Goal: Transaction & Acquisition: Download file/media

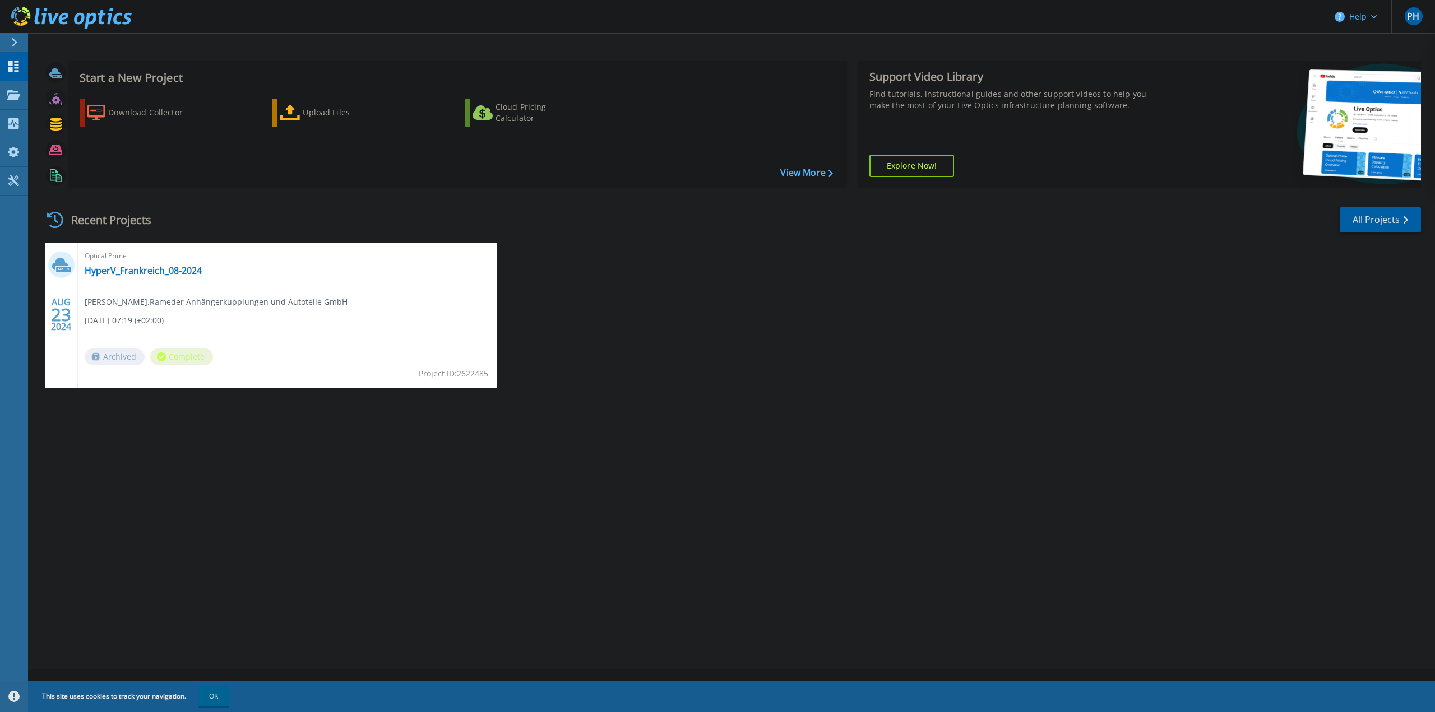
click at [22, 43] on div at bounding box center [19, 42] width 18 height 19
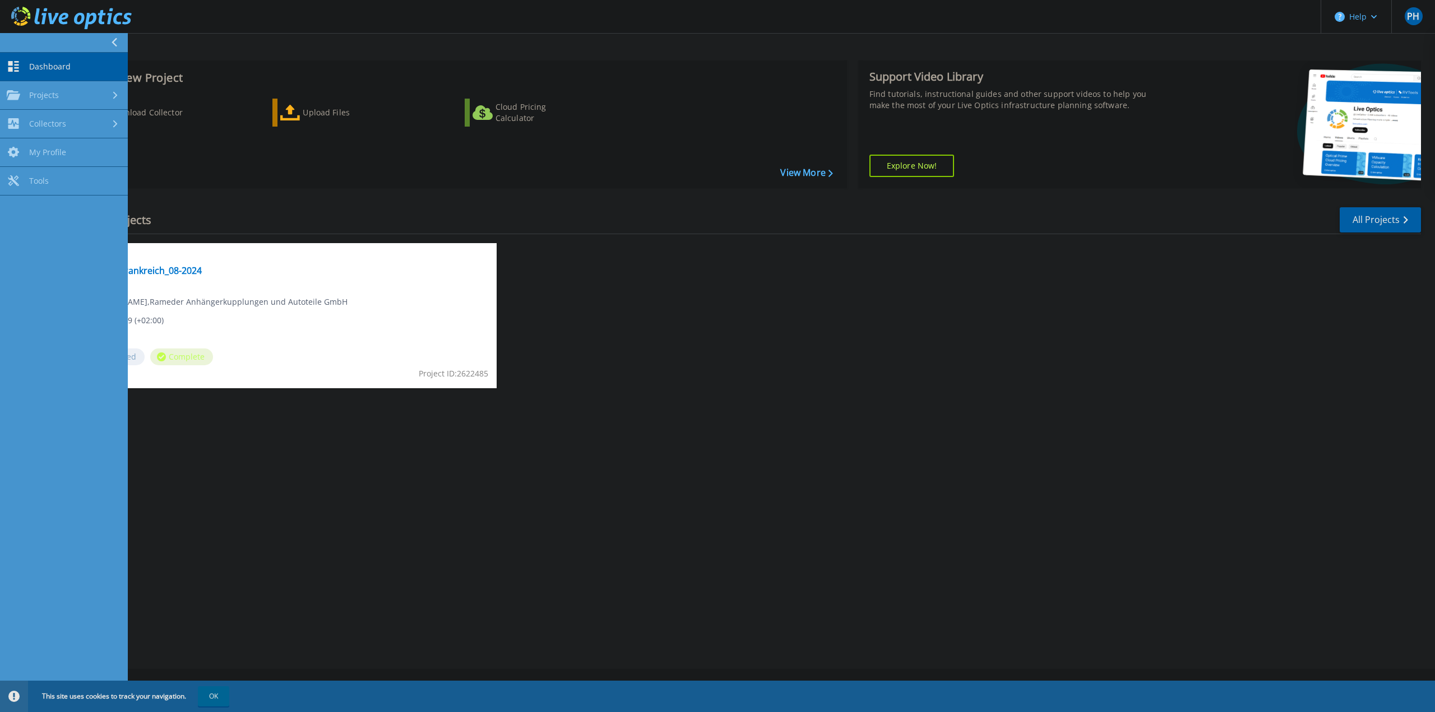
click at [112, 43] on icon at bounding box center [114, 42] width 6 height 9
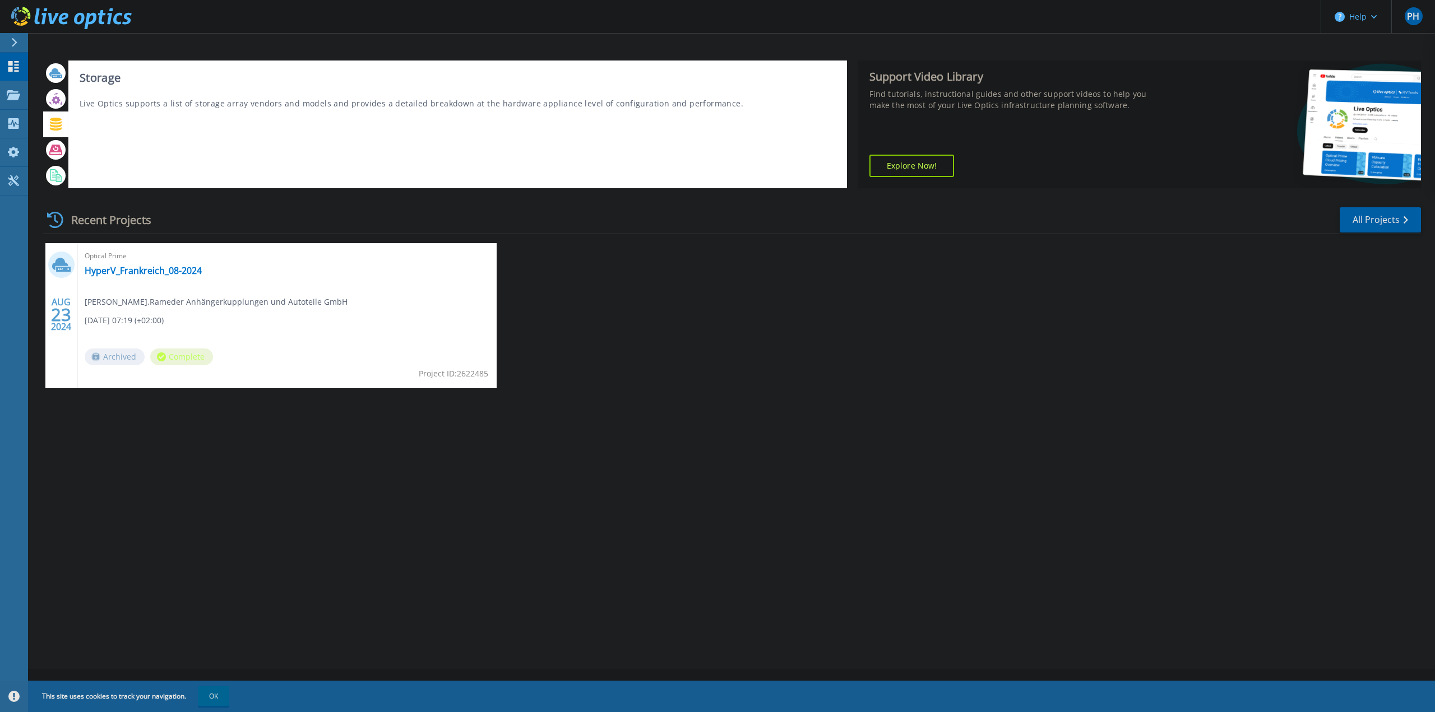
click at [56, 123] on icon at bounding box center [56, 124] width 12 height 13
click at [57, 122] on icon at bounding box center [55, 124] width 13 height 13
click at [62, 126] on div at bounding box center [56, 124] width 20 height 20
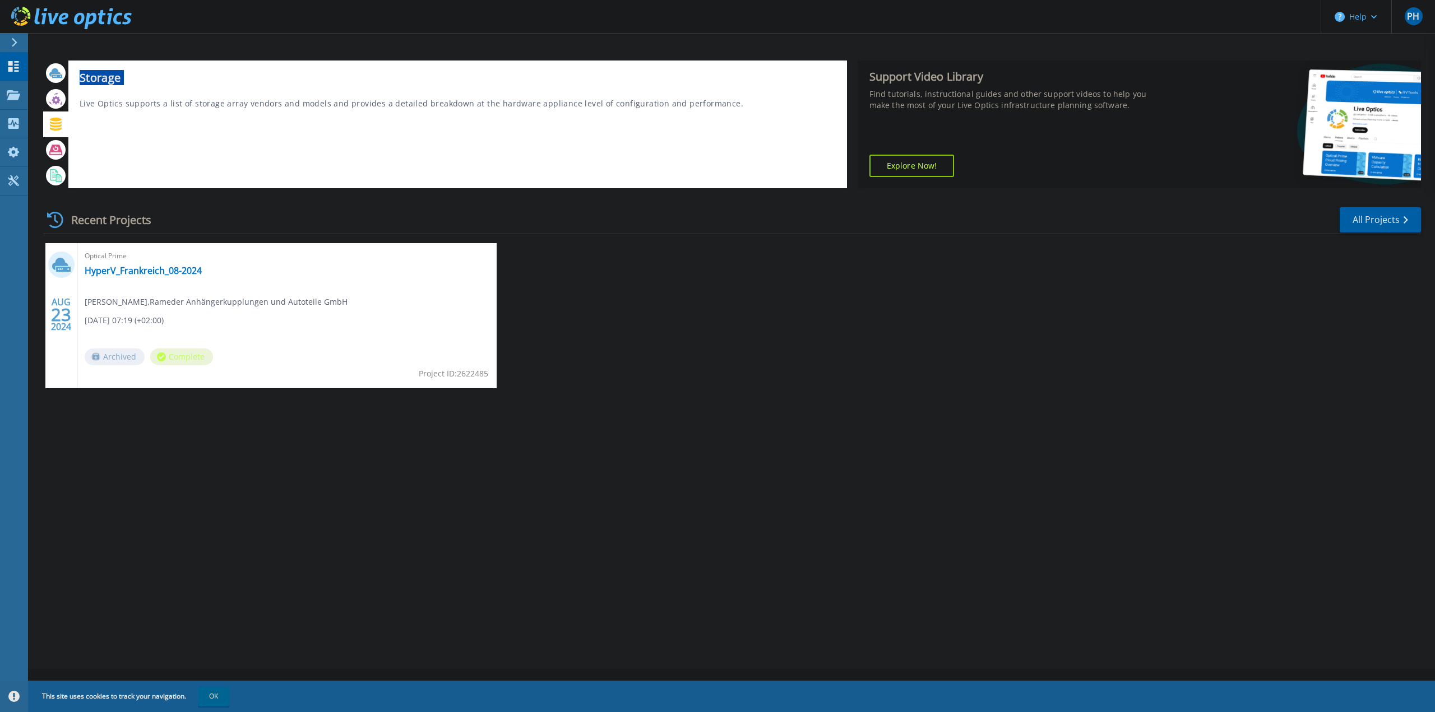
click at [62, 126] on div at bounding box center [56, 124] width 20 height 20
click at [59, 126] on icon at bounding box center [56, 124] width 12 height 13
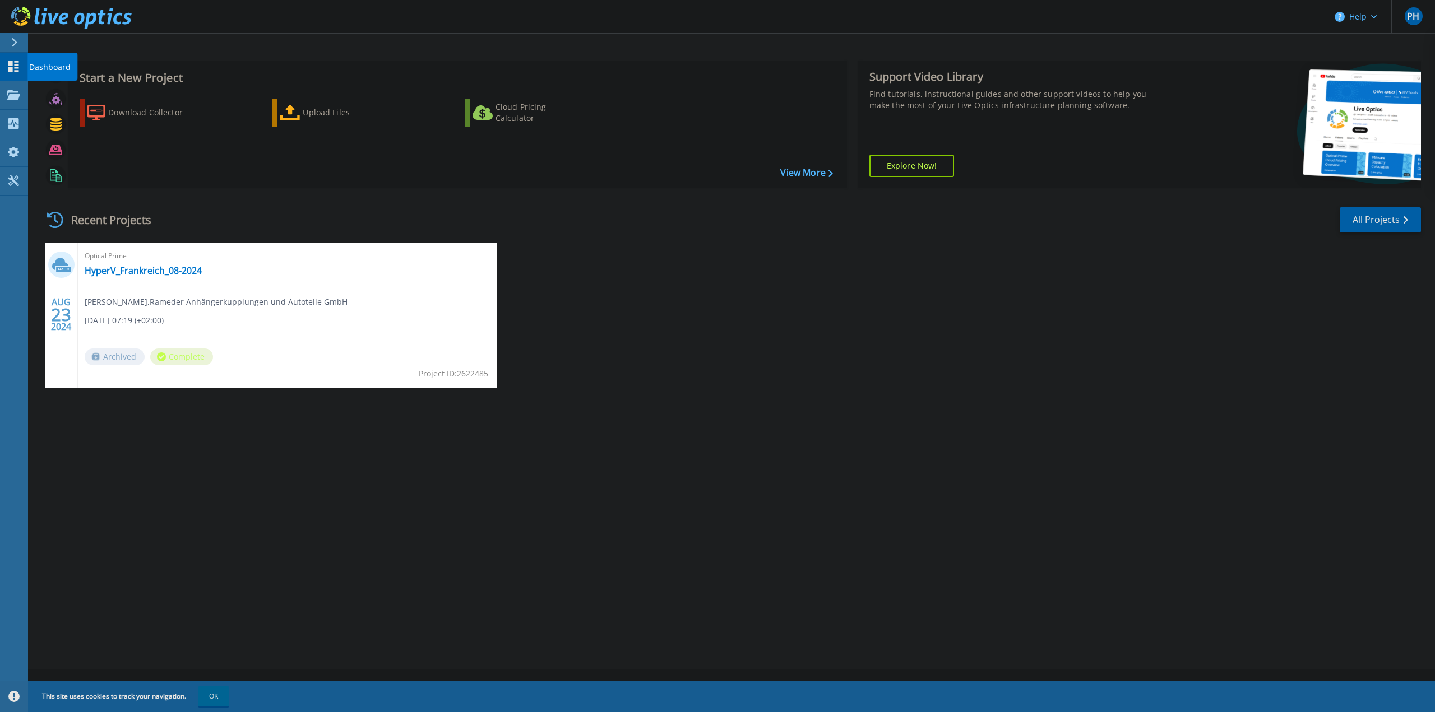
click at [20, 48] on div at bounding box center [19, 42] width 18 height 19
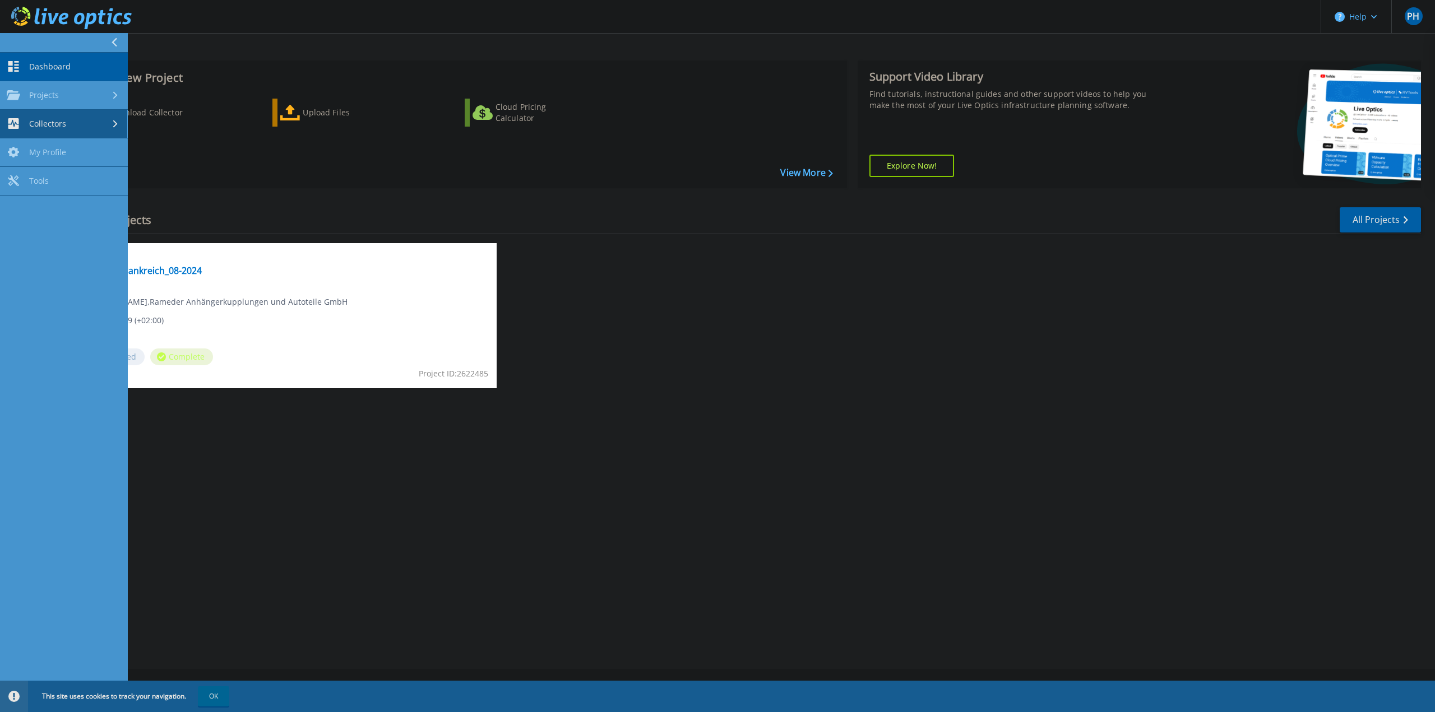
click at [85, 129] on link "Collectors Collectors" at bounding box center [64, 124] width 128 height 29
click at [80, 149] on link "Download Collector" at bounding box center [64, 152] width 128 height 29
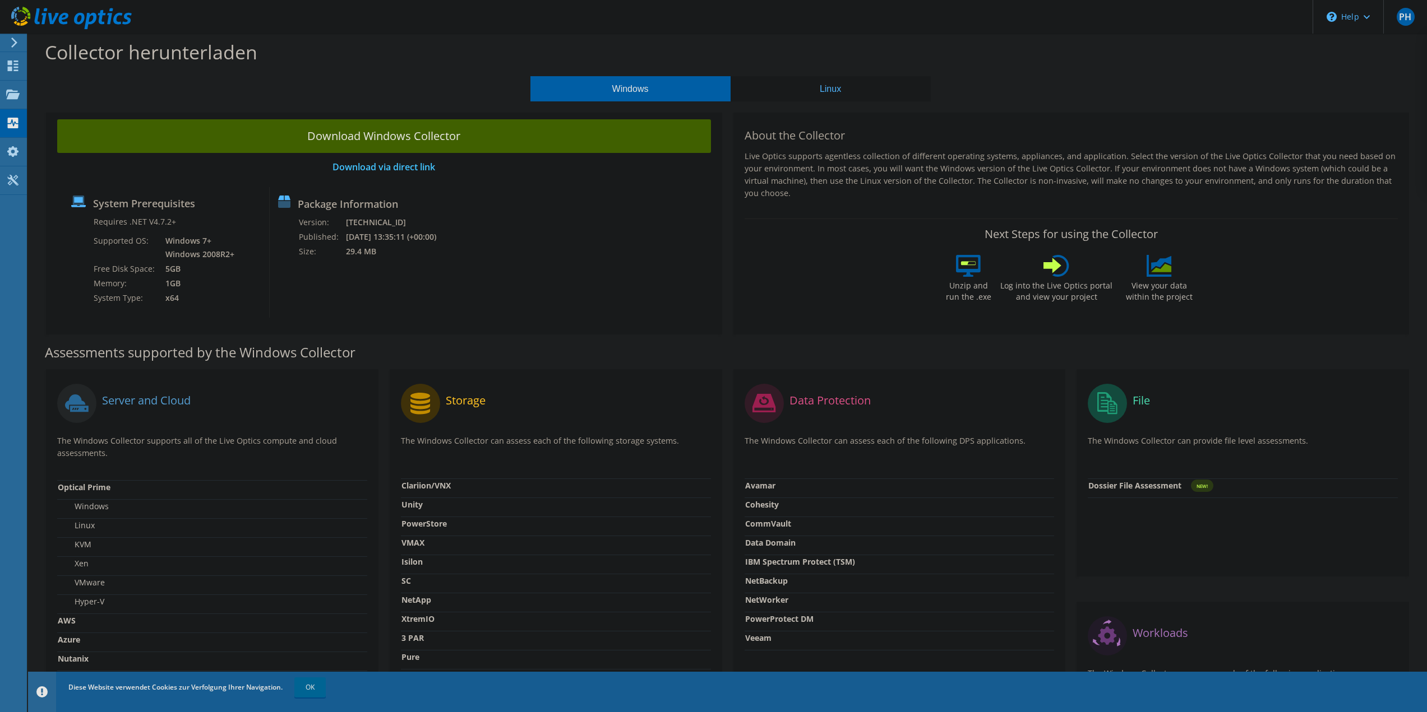
click at [448, 147] on link "Download Windows Collector" at bounding box center [384, 136] width 654 height 34
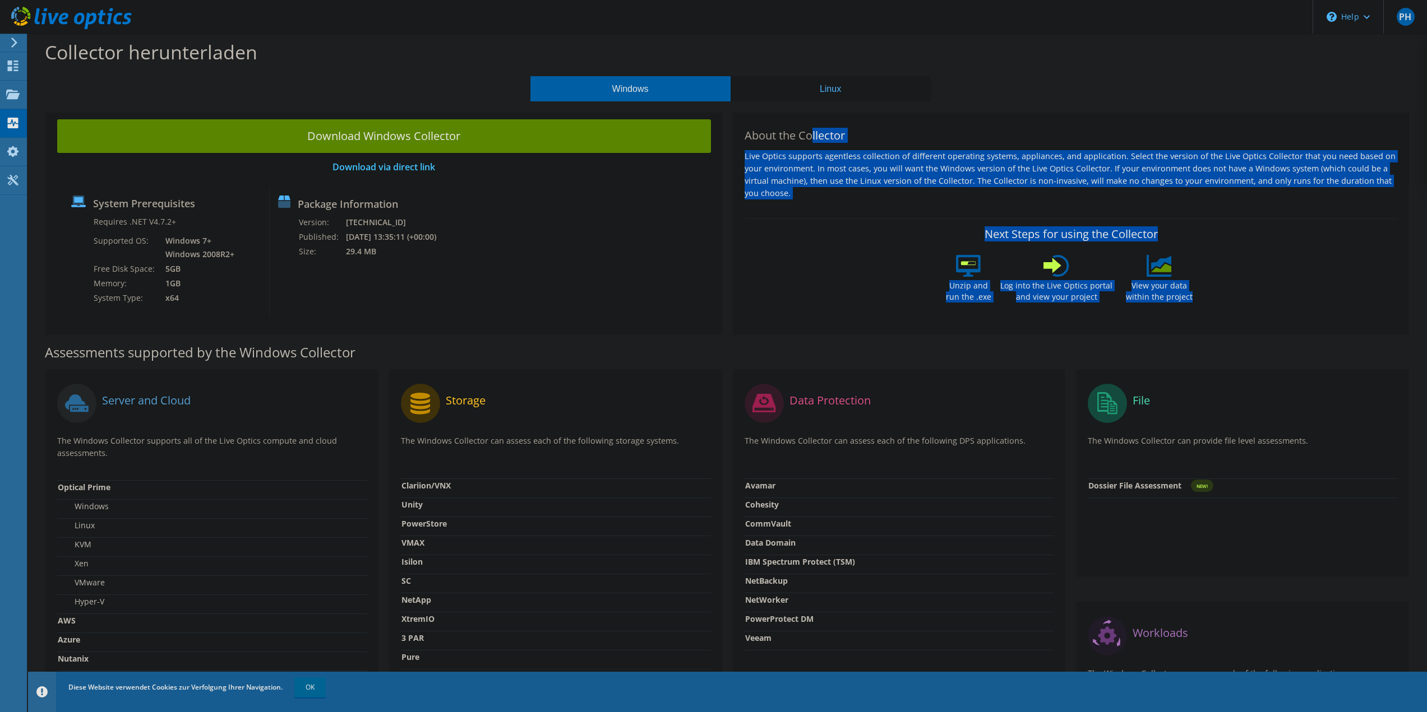
drag, startPoint x: 1113, startPoint y: 275, endPoint x: 813, endPoint y: 134, distance: 331.2
click at [813, 134] on div "About the Collector Live Optics supports agentless collection of different oper…" at bounding box center [1071, 221] width 676 height 226
click at [813, 134] on h2 "About the Collector" at bounding box center [1071, 135] width 654 height 13
drag, startPoint x: 1217, startPoint y: 299, endPoint x: 753, endPoint y: 131, distance: 493.6
click at [753, 130] on div "About the Collector Live Optics supports agentless collection of different oper…" at bounding box center [1071, 221] width 676 height 226
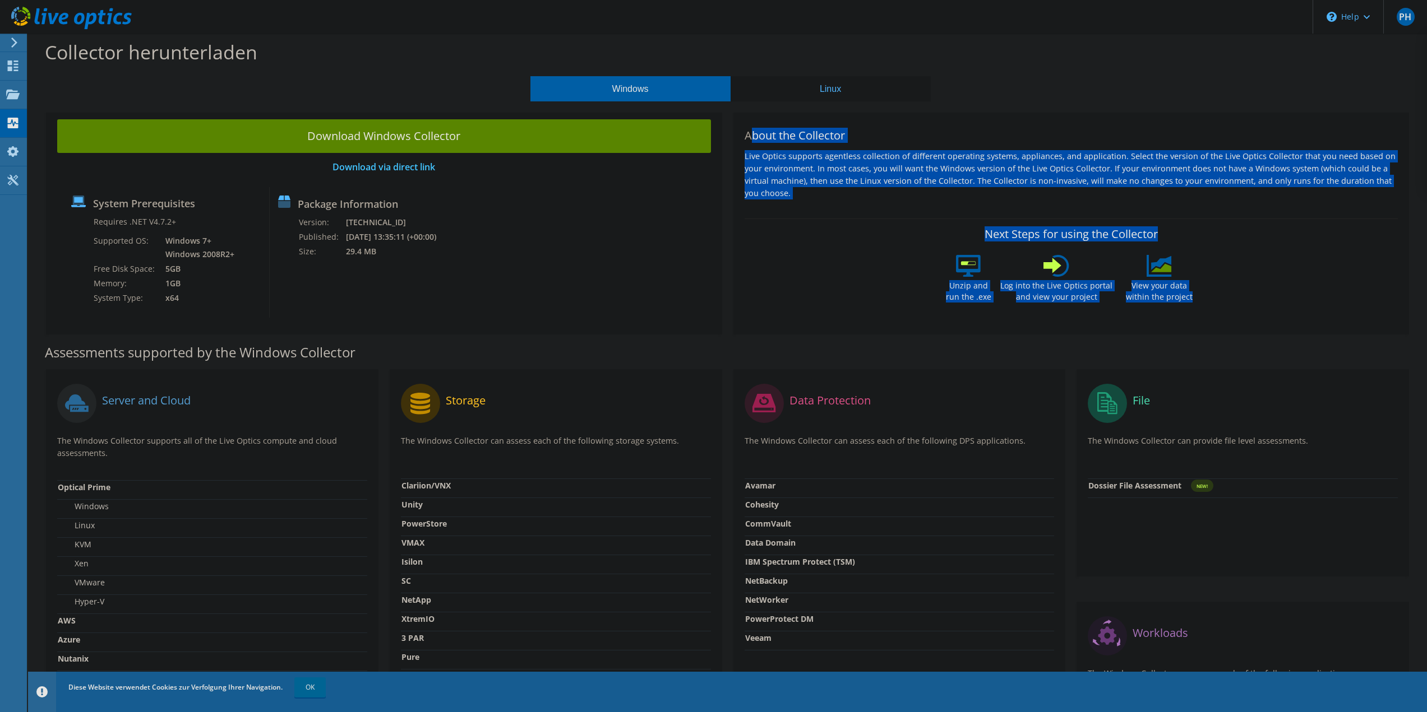
click at [753, 131] on h2 "About the Collector" at bounding box center [1071, 135] width 654 height 13
drag, startPoint x: 753, startPoint y: 131, endPoint x: 1209, endPoint y: 296, distance: 484.6
click at [1209, 296] on div "About the Collector Live Optics supports agentless collection of different oper…" at bounding box center [1071, 221] width 676 height 226
click at [1209, 296] on div "Next Steps for using the Collector Unzip and run the .exe Log into the Live Opt…" at bounding box center [1071, 268] width 654 height 98
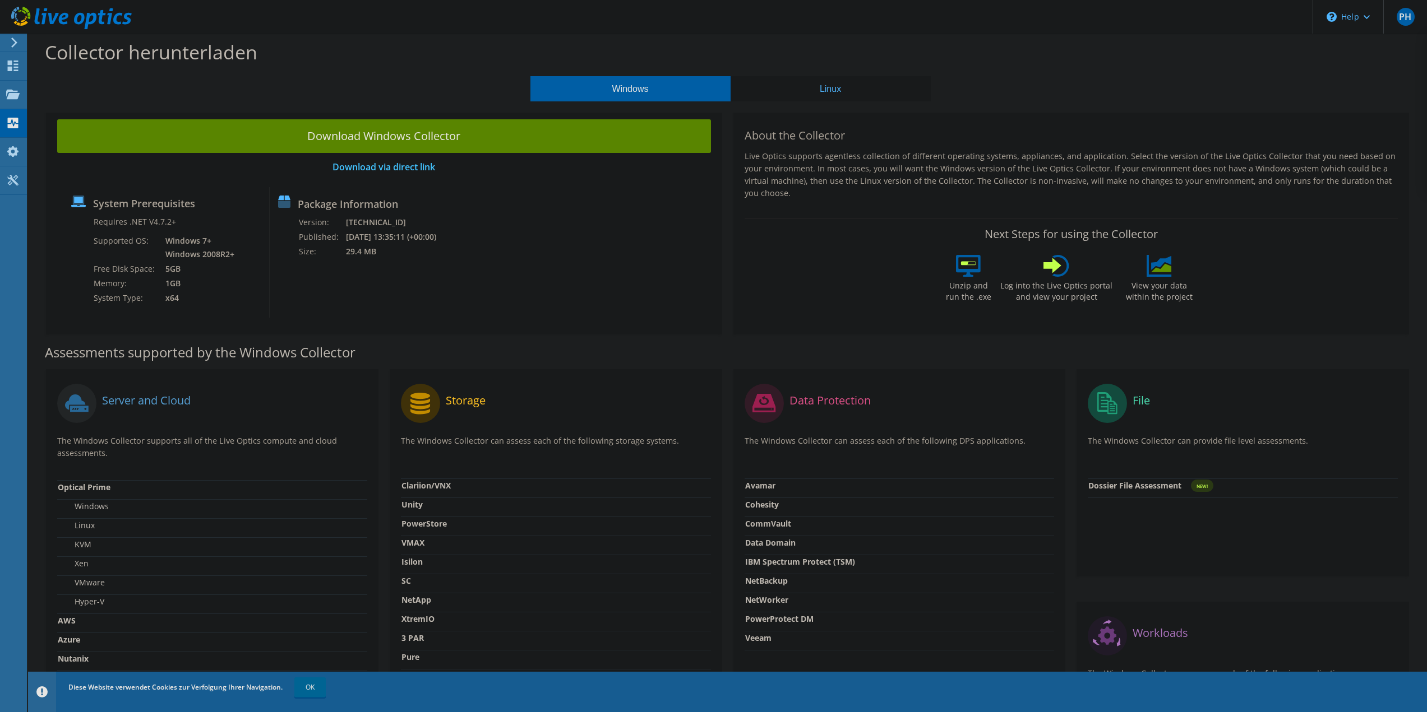
click at [1015, 33] on header "PH Endbenutzer Phillip Heidrich p.heidrich@rameder.de Rameder Anhängerkupplunge…" at bounding box center [713, 17] width 1427 height 34
click at [11, 70] on use at bounding box center [13, 66] width 11 height 11
